Goal: Information Seeking & Learning: Learn about a topic

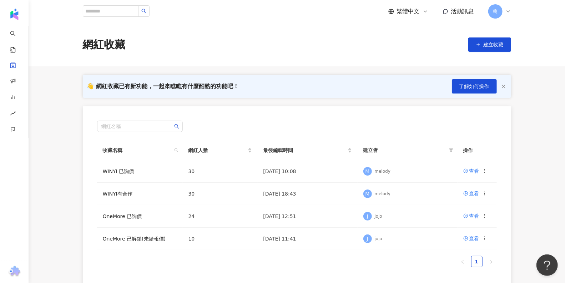
click at [488, 15] on div "萬" at bounding box center [499, 11] width 23 height 14
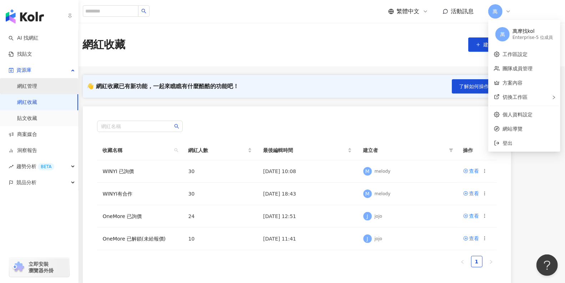
click at [36, 88] on link "網紅管理" at bounding box center [27, 86] width 20 height 7
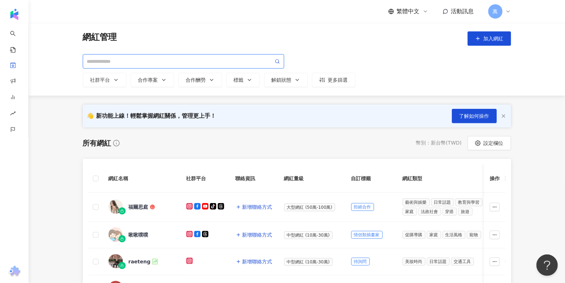
click at [208, 64] on input "search" at bounding box center [180, 61] width 186 height 8
paste input "*******"
type input "*******"
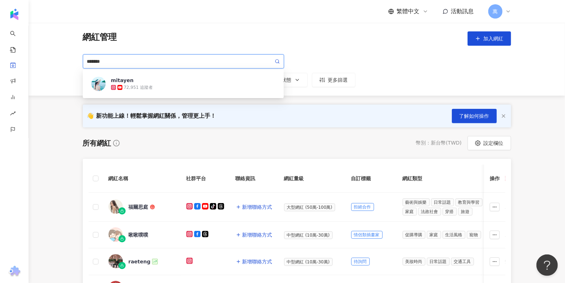
click at [278, 62] on circle at bounding box center [276, 61] width 3 height 3
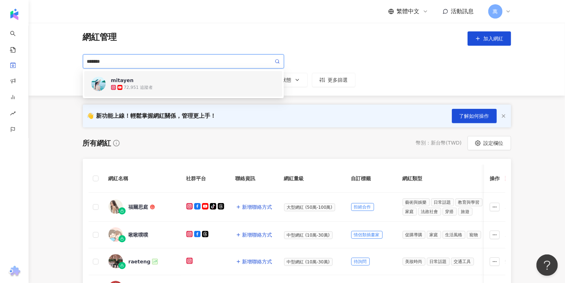
click at [191, 80] on div "mitayen 72,951 追蹤者" at bounding box center [193, 84] width 165 height 14
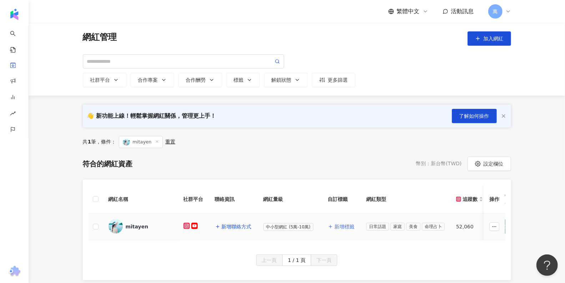
click at [349, 226] on span "新增標籤" at bounding box center [344, 227] width 20 height 6
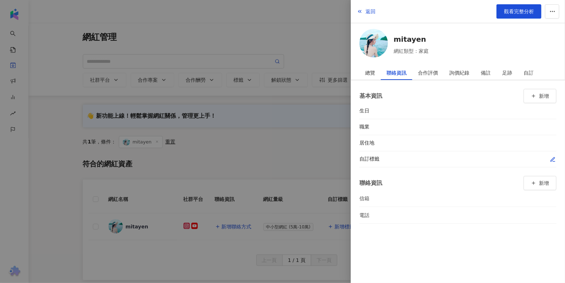
click at [554, 159] on icon "button" at bounding box center [553, 160] width 6 height 6
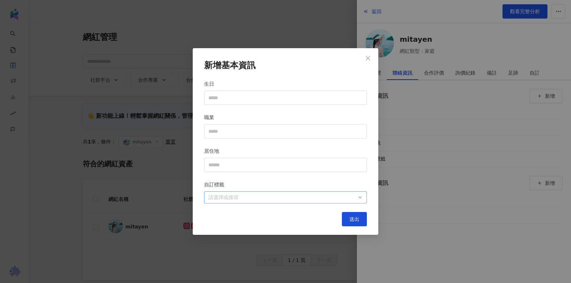
click at [250, 200] on div at bounding box center [282, 197] width 152 height 5
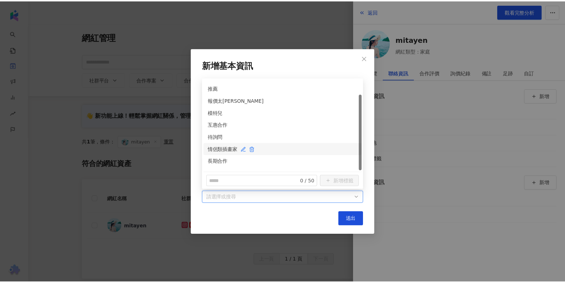
scroll to position [18, 0]
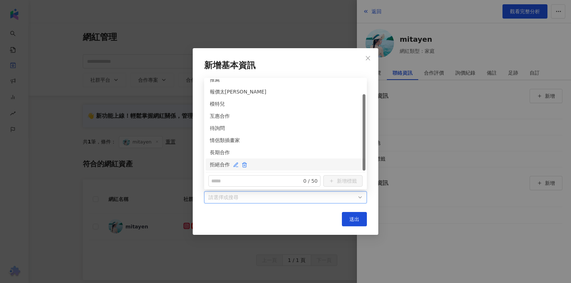
click at [238, 162] on div at bounding box center [240, 165] width 14 height 6
click at [353, 217] on span "送出" at bounding box center [354, 219] width 10 height 6
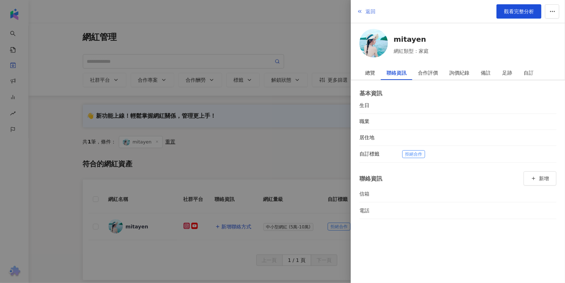
click at [371, 12] on span "返回" at bounding box center [370, 12] width 10 height 6
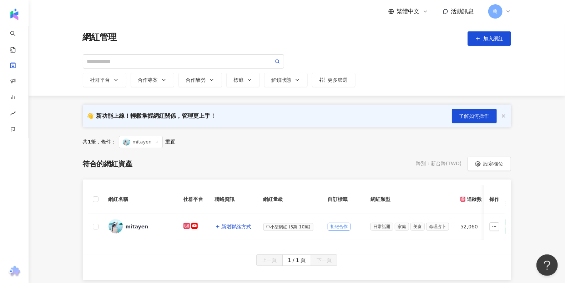
click at [287, 147] on div "共 1 筆 ， 條件： mitayen 重置" at bounding box center [297, 142] width 428 height 12
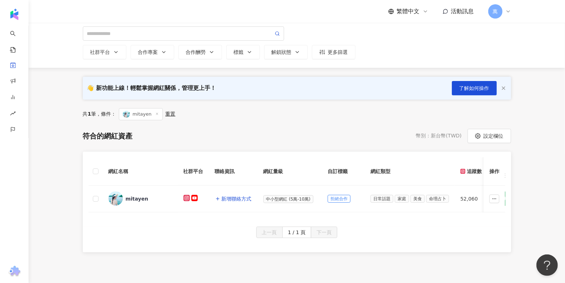
scroll to position [28, 0]
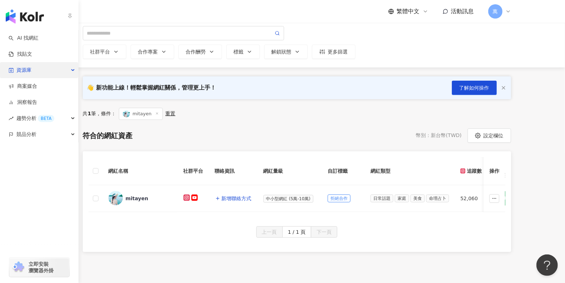
click at [32, 72] on div "資源庫" at bounding box center [39, 70] width 78 height 16
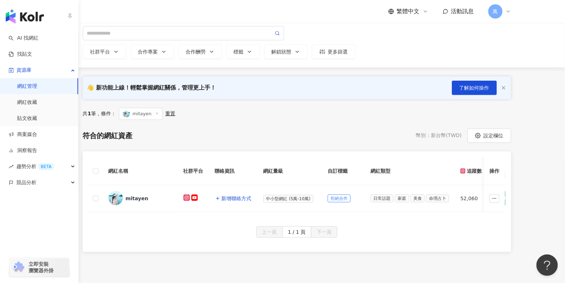
click at [28, 90] on link "網紅管理" at bounding box center [27, 86] width 20 height 7
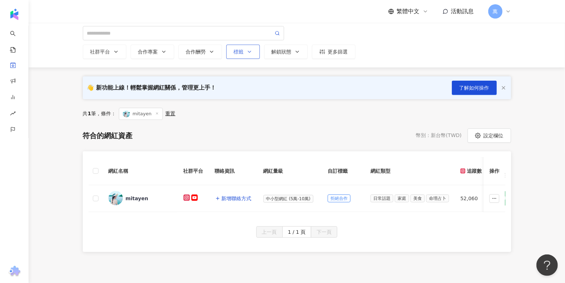
scroll to position [0, 0]
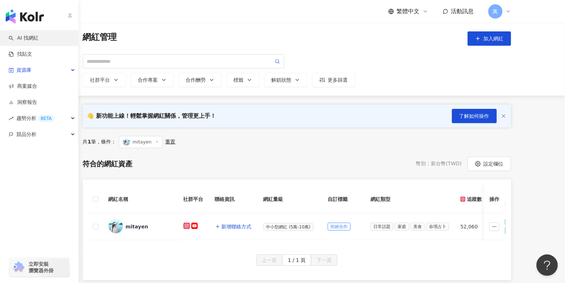
click at [28, 35] on link "AI 找網紅" at bounding box center [24, 38] width 30 height 7
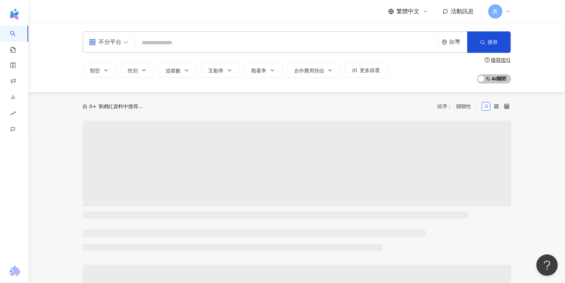
click at [228, 43] on input "search" at bounding box center [287, 43] width 298 height 14
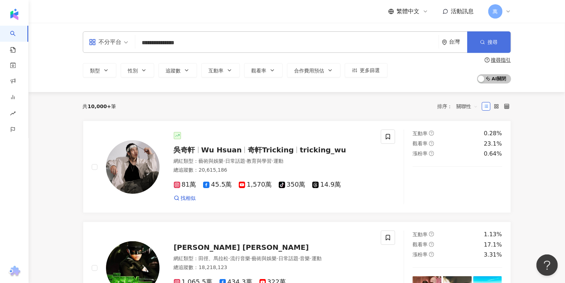
type input "**********"
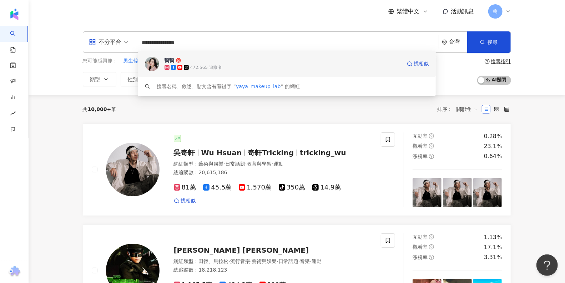
click at [194, 65] on div "472,565 追蹤者" at bounding box center [206, 68] width 32 height 6
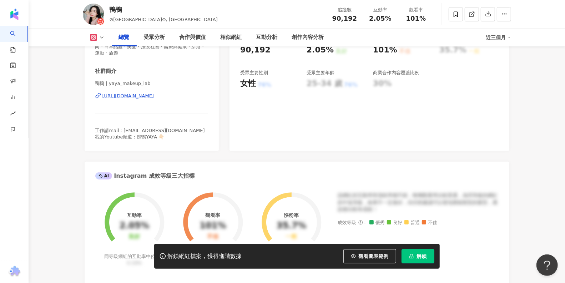
scroll to position [243, 0]
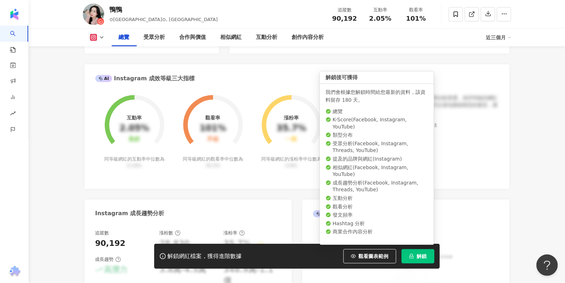
click at [414, 258] on button "解鎖" at bounding box center [418, 256] width 33 height 14
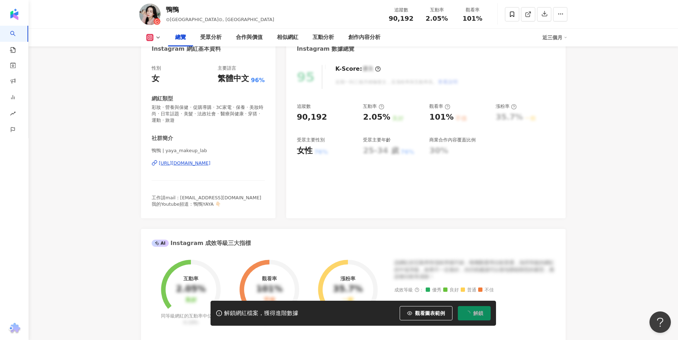
scroll to position [0, 0]
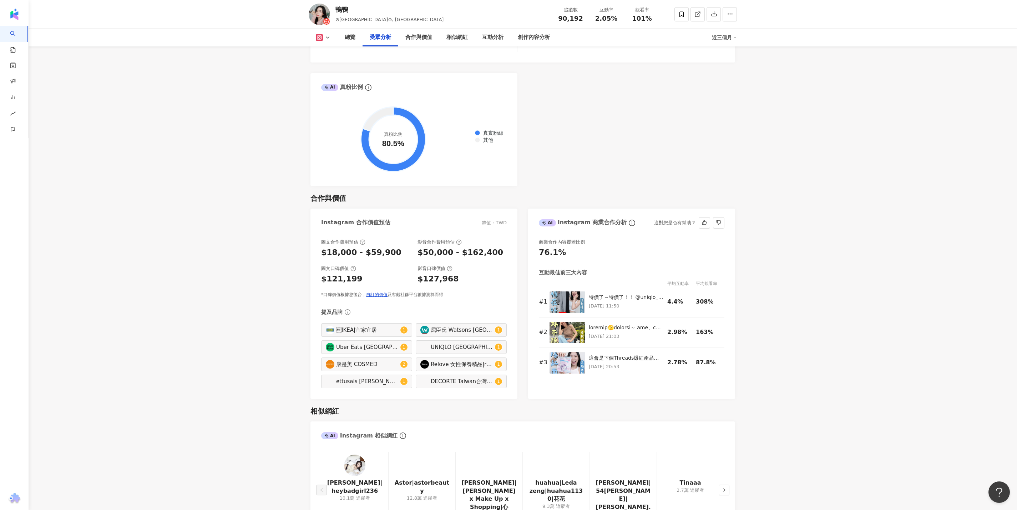
scroll to position [824, 0]
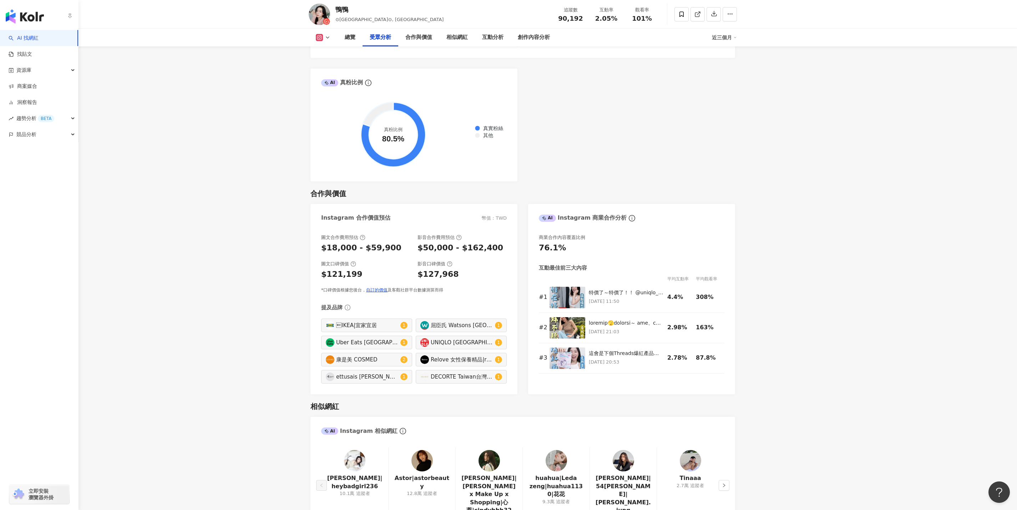
click at [39, 42] on link "AI 找網紅" at bounding box center [24, 38] width 30 height 7
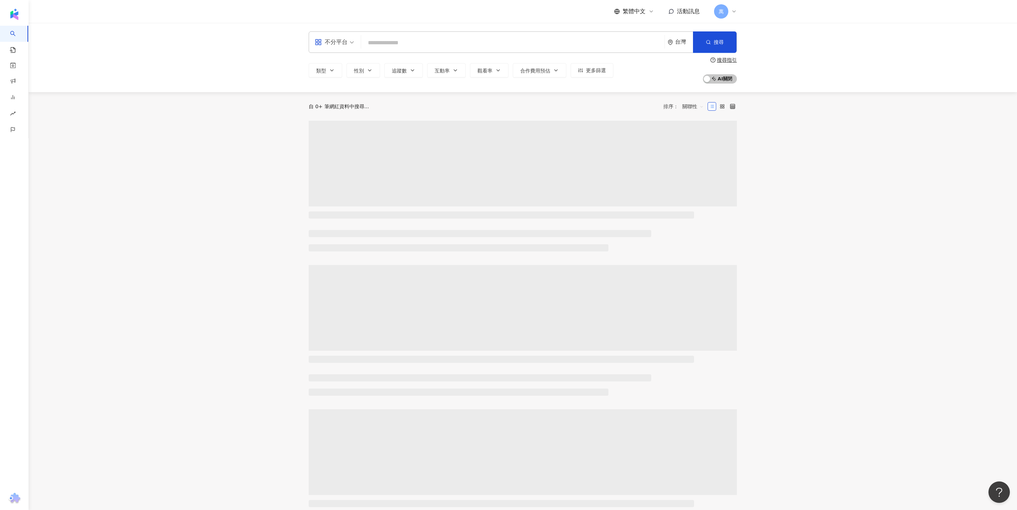
click at [444, 44] on input "search" at bounding box center [513, 43] width 298 height 14
type input "**********"
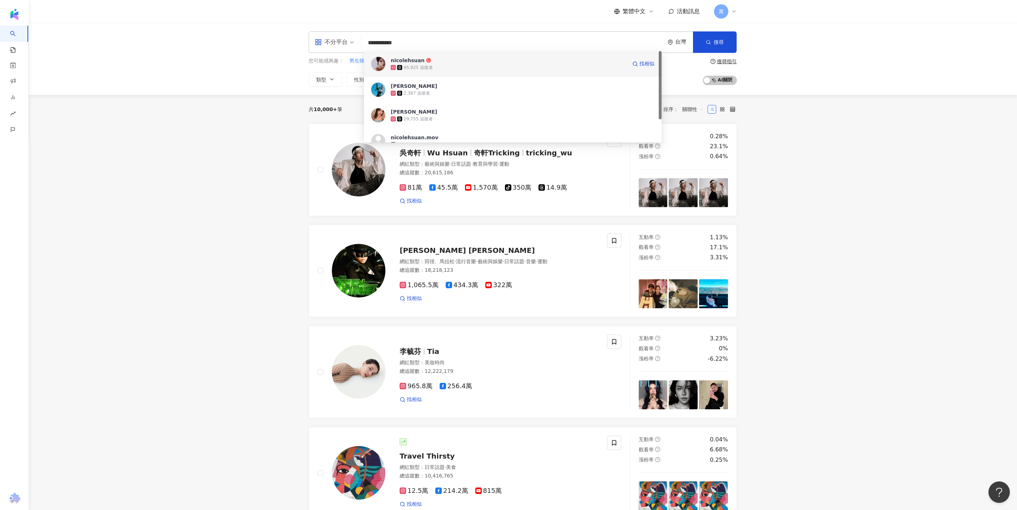
click at [425, 64] on div "95,925 追蹤者" at bounding box center [509, 67] width 236 height 7
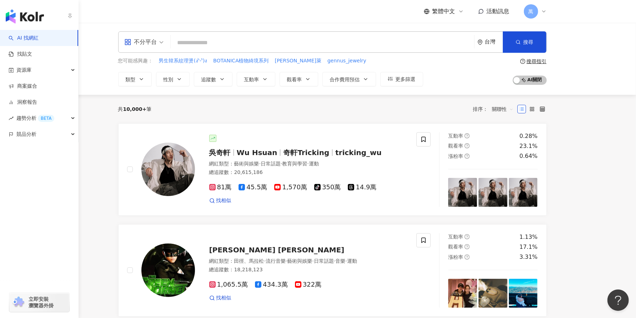
click at [15, 12] on img "button" at bounding box center [25, 16] width 38 height 14
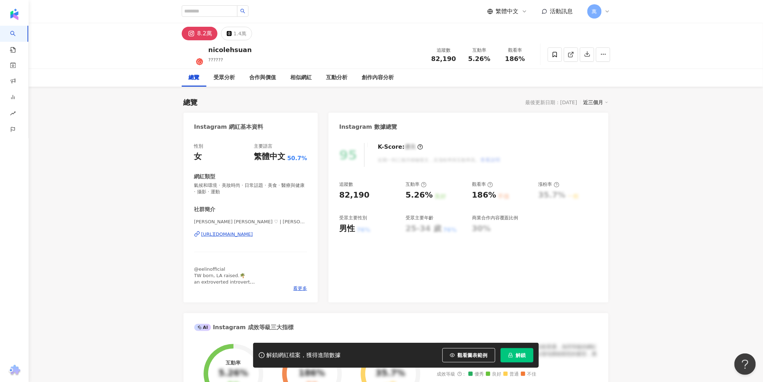
scroll to position [2, 0]
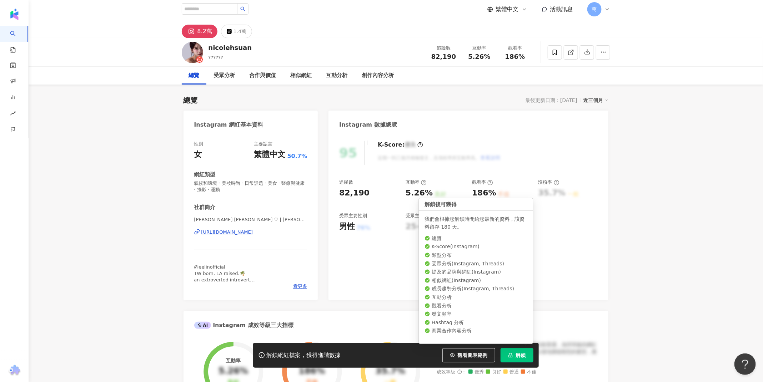
click at [524, 353] on span "解鎖" at bounding box center [521, 356] width 10 height 6
